Goal: Transaction & Acquisition: Purchase product/service

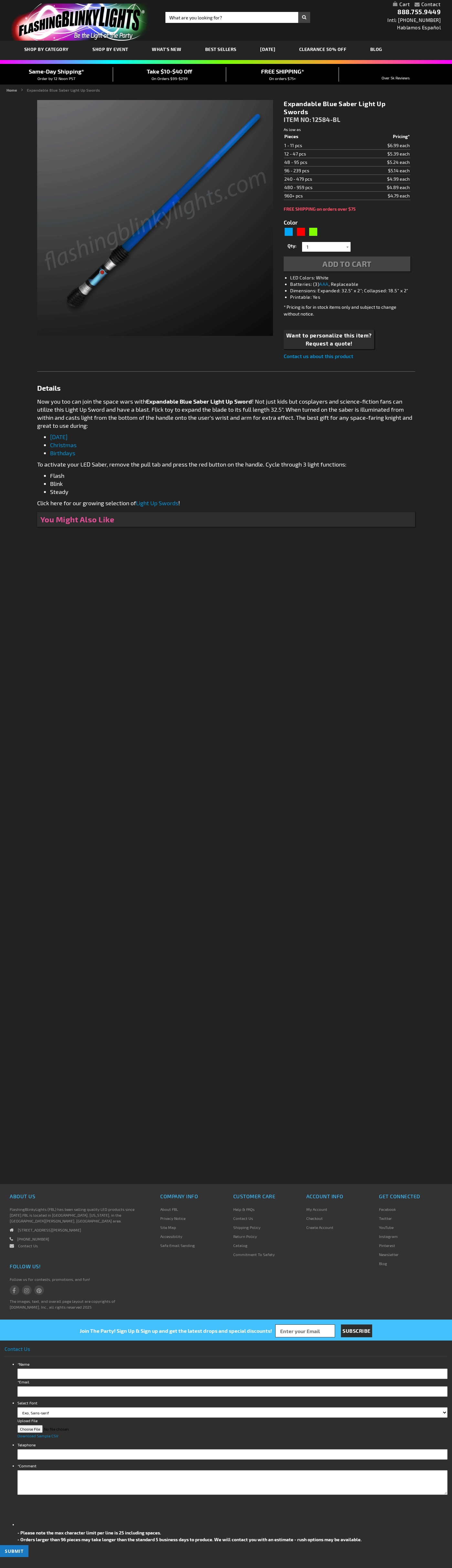
type input "5629"
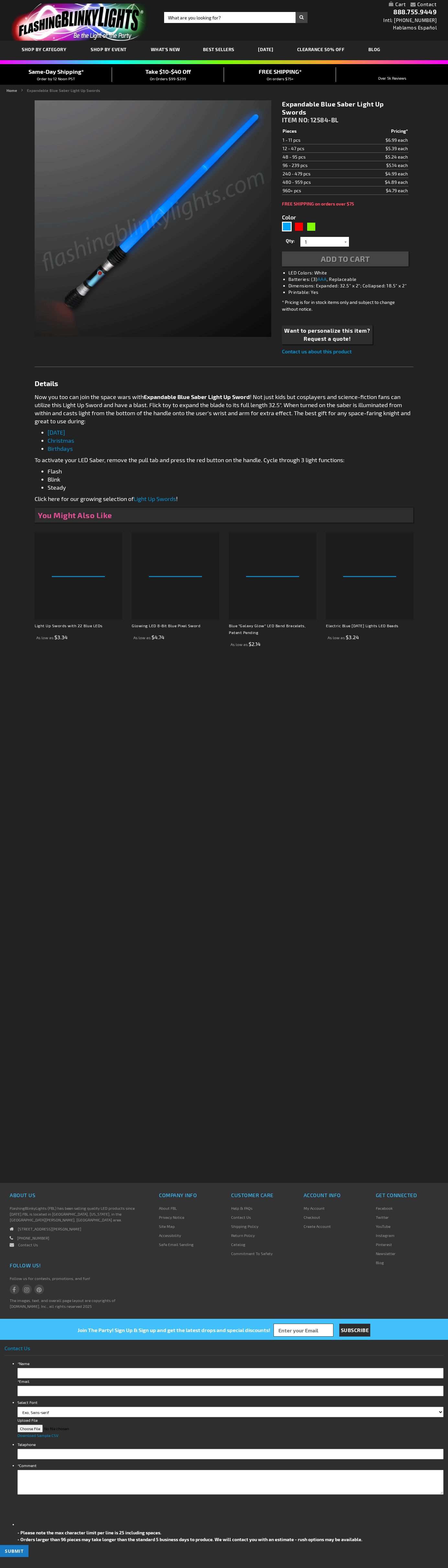
type input "5629"
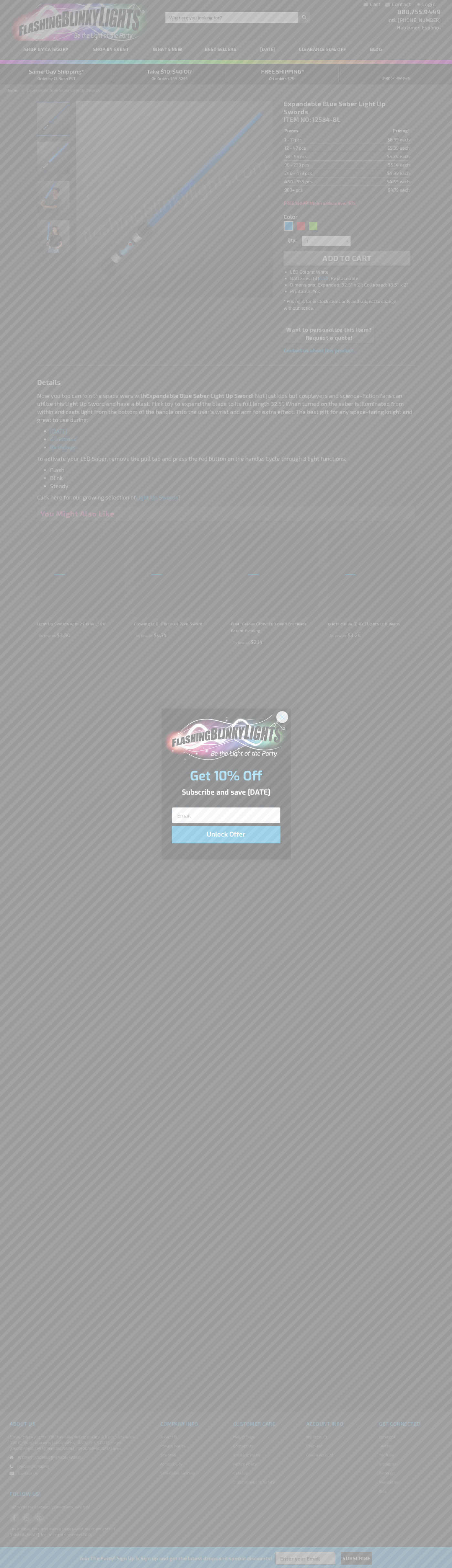
click at [282, 716] on icon "Close dialog" at bounding box center [281, 716] width 5 height 5
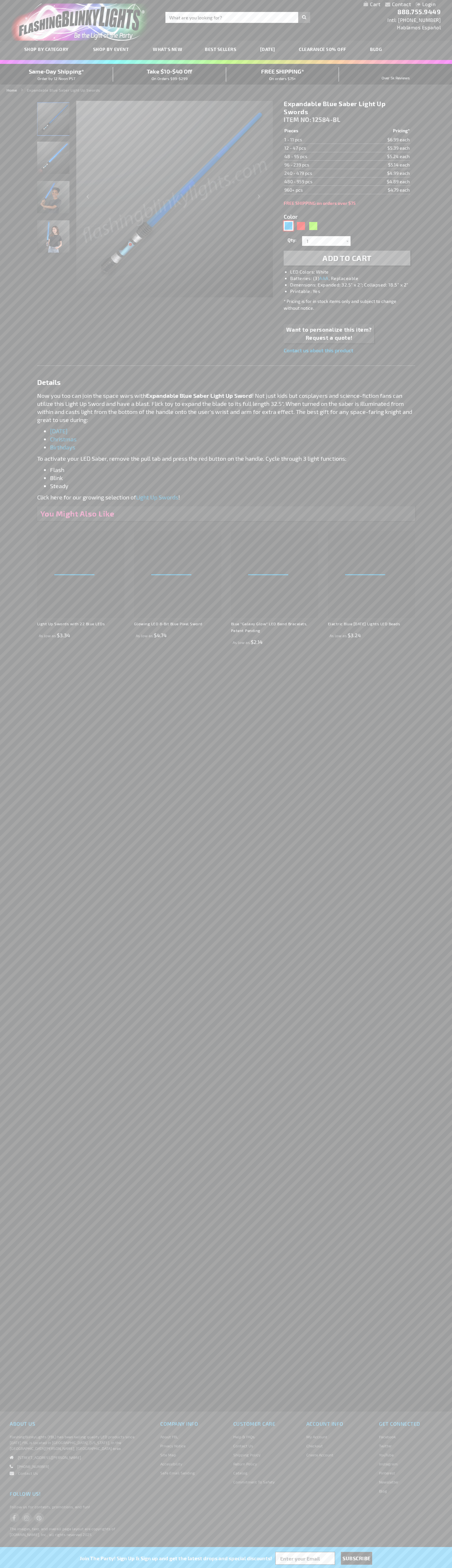
click at [288, 226] on div "Blue" at bounding box center [288, 226] width 10 height 10
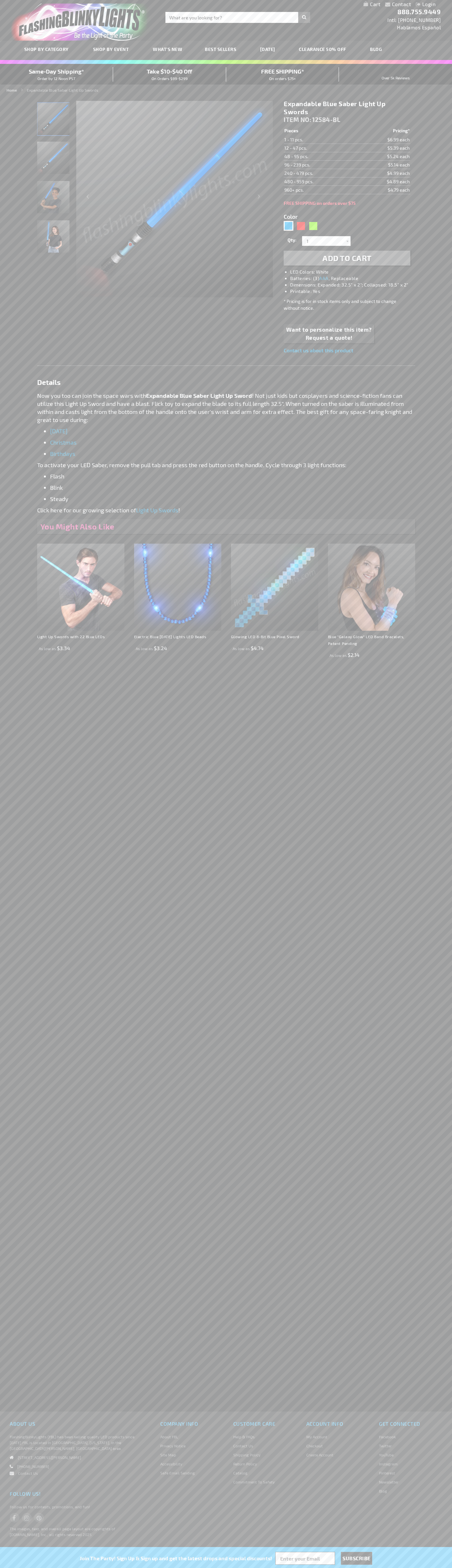
click at [347, 258] on span "Add to Cart" at bounding box center [347, 257] width 49 height 9
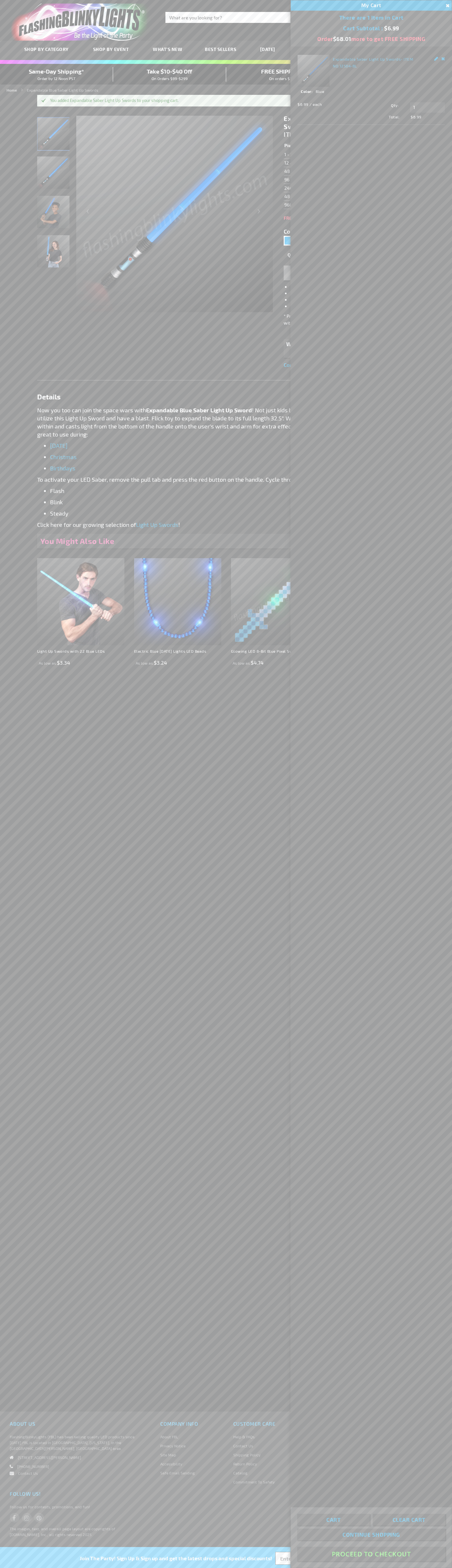
click at [371, 1554] on button "Proceed To Checkout" at bounding box center [371, 1554] width 148 height 14
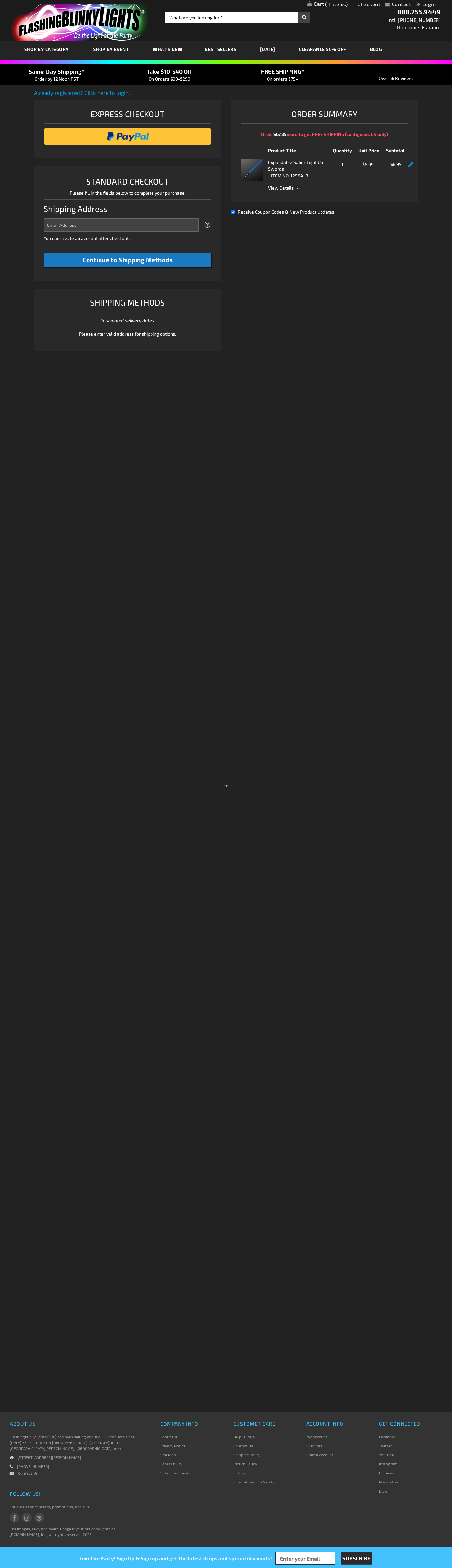
select select "US"
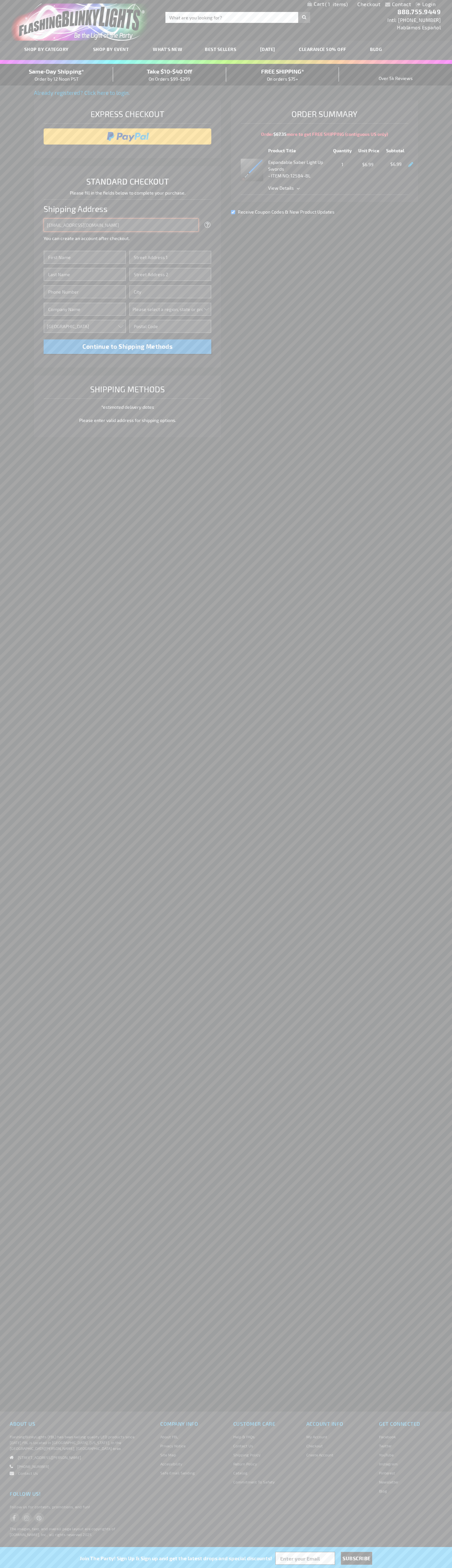
type input "johnsmith005@storebotmail.joonix.net"
type input "John"
type input "651 N. 34th Str."
type input "First floor"
type input "seattle"
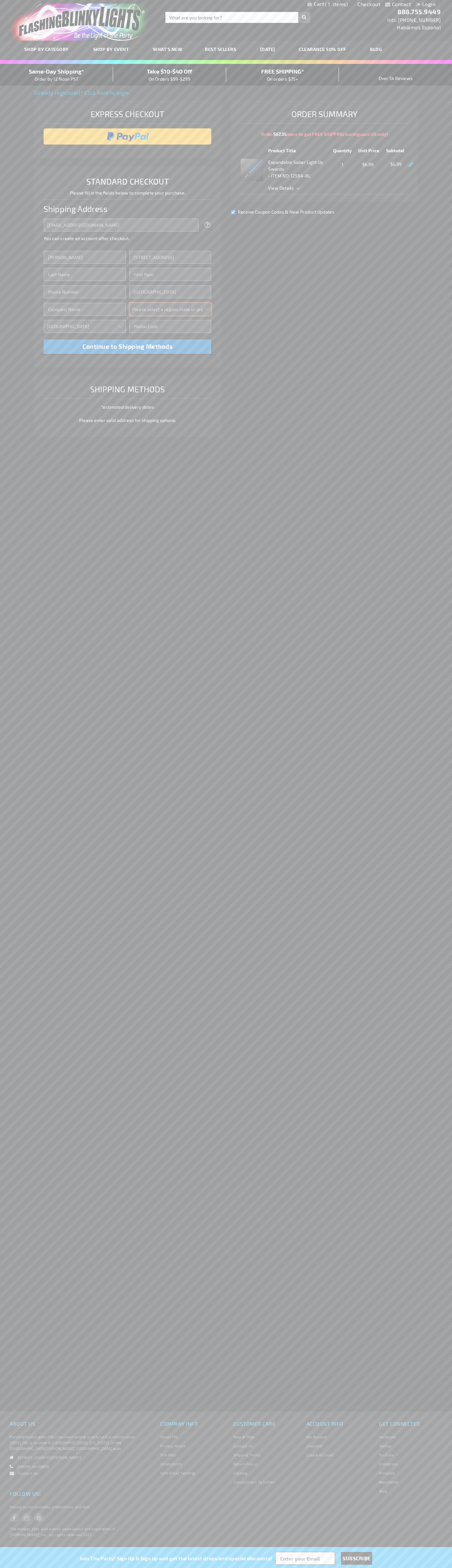
select select "62"
type input "98103"
type input "Smith"
type input "6502530000"
type input "John Smith"
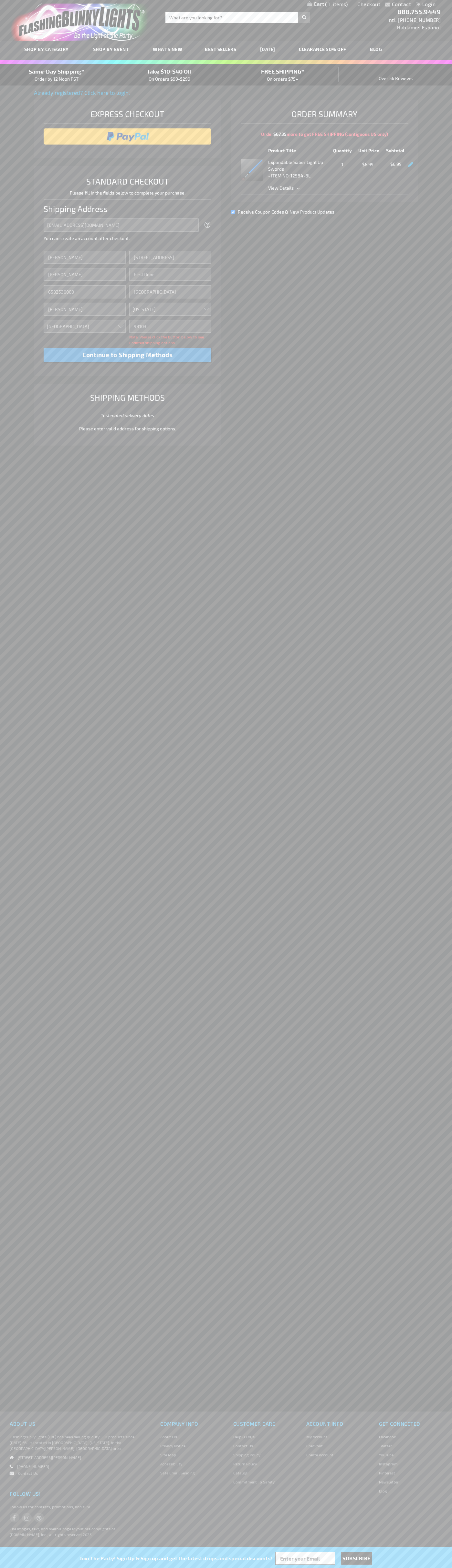
click at [57, 75] on div "Same-Day Shipping* Order by 12 Noon PST" at bounding box center [56, 75] width 113 height 15
click at [128, 137] on input "image" at bounding box center [127, 136] width 161 height 13
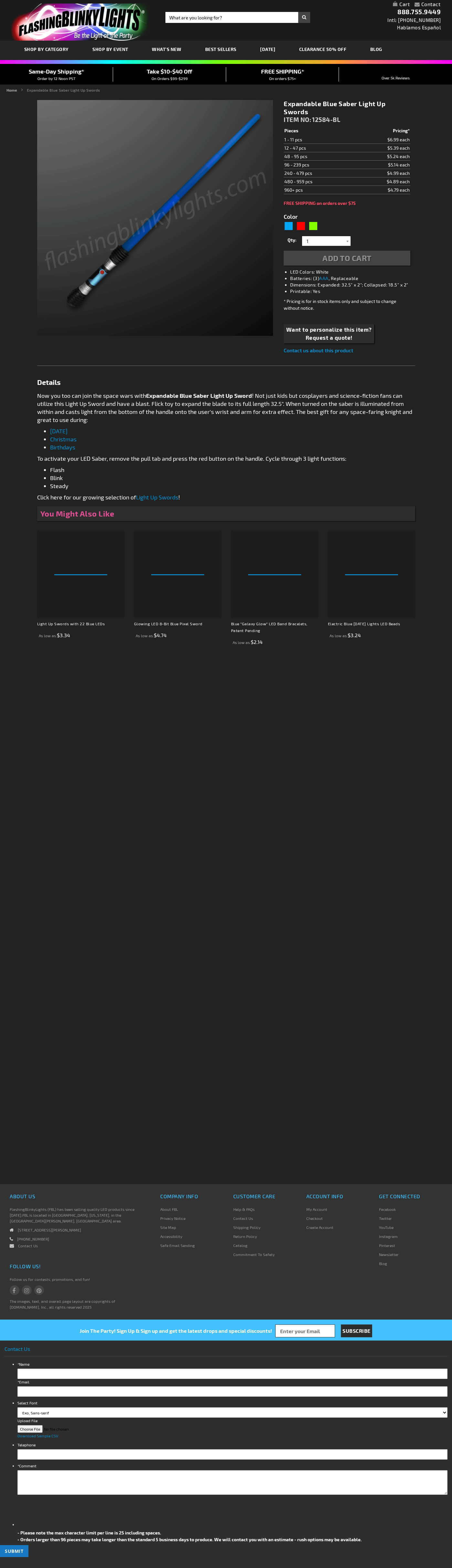
type input "5629"
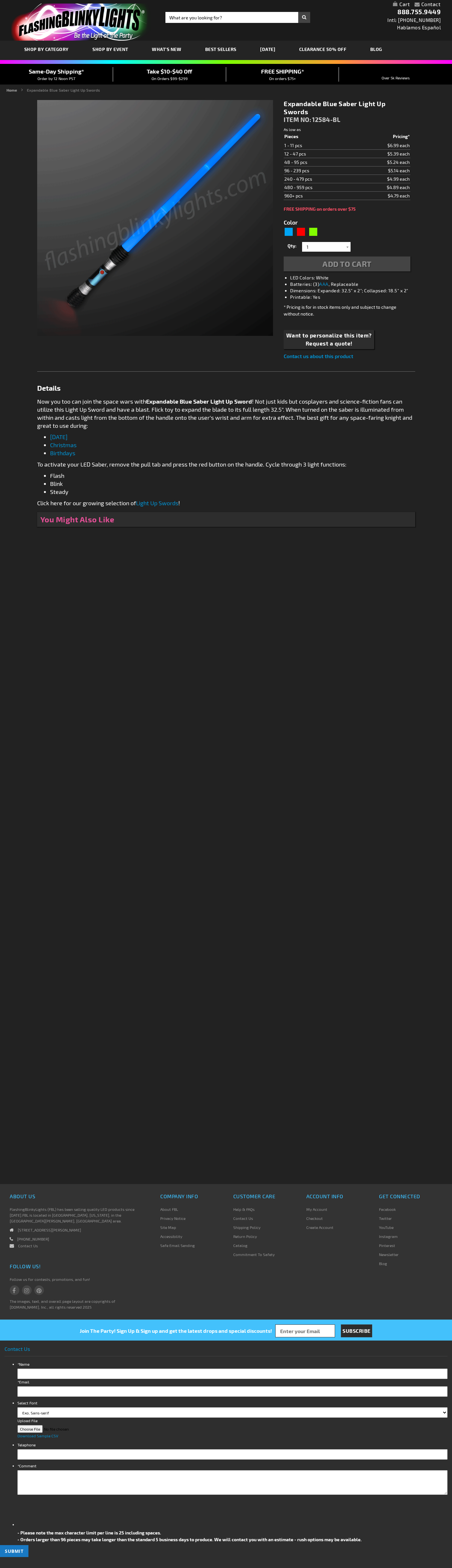
type input "5629"
